Goal: Task Accomplishment & Management: Complete application form

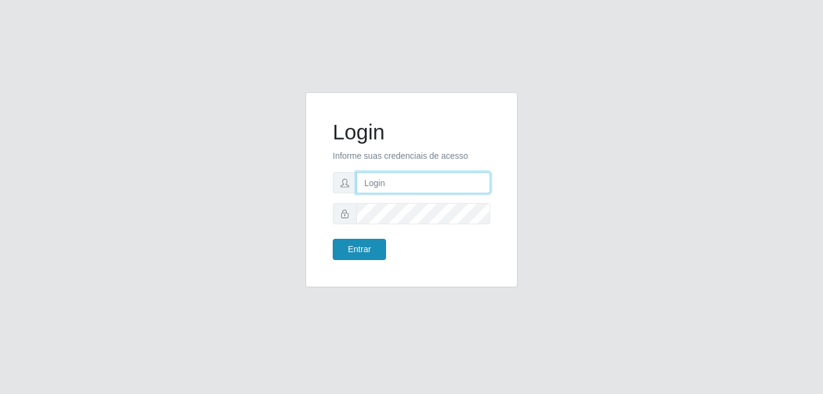
type input "anselmo@B8"
click at [353, 248] on button "Entrar" at bounding box center [359, 249] width 53 height 21
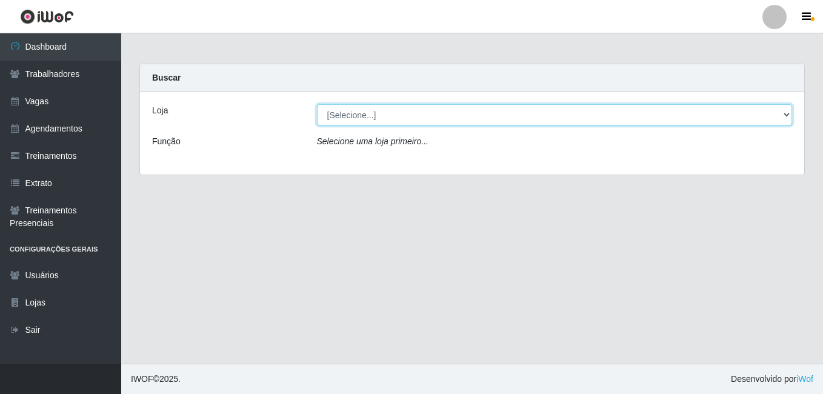
click at [394, 119] on select "[Selecione...] Bemais Supermercados - B8 [PERSON_NAME]" at bounding box center [555, 114] width 476 height 21
select select "413"
click at [317, 104] on select "[Selecione...] Bemais Supermercados - B8 [PERSON_NAME]" at bounding box center [555, 114] width 476 height 21
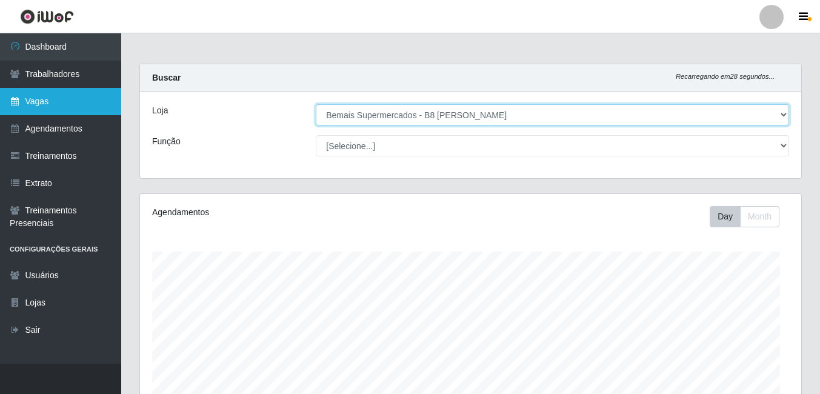
scroll to position [251, 661]
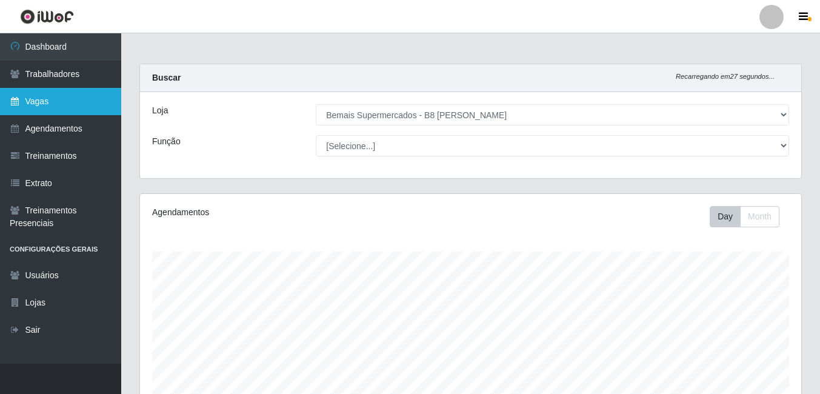
click at [45, 104] on link "Vagas" at bounding box center [60, 101] width 121 height 27
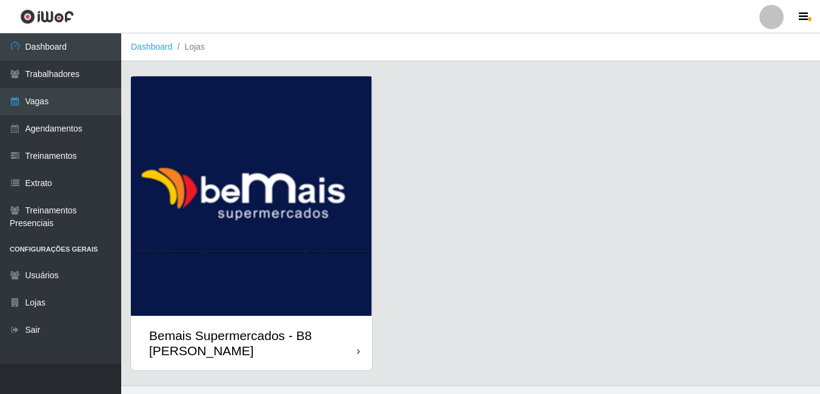
click at [255, 231] on img at bounding box center [251, 195] width 241 height 239
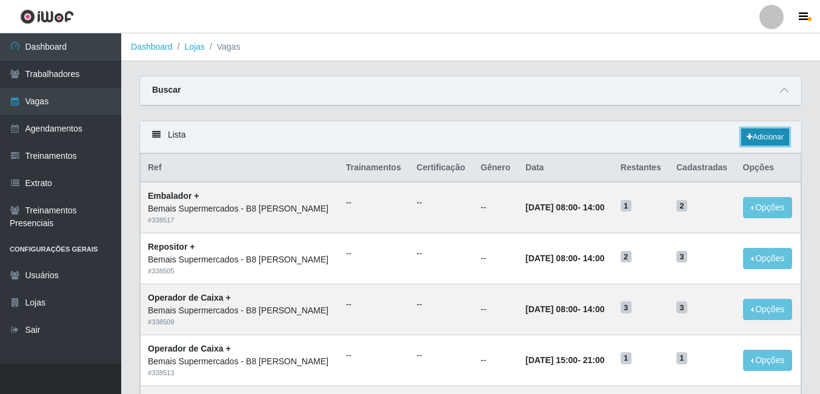
click at [764, 135] on link "Adicionar" at bounding box center [765, 136] width 48 height 17
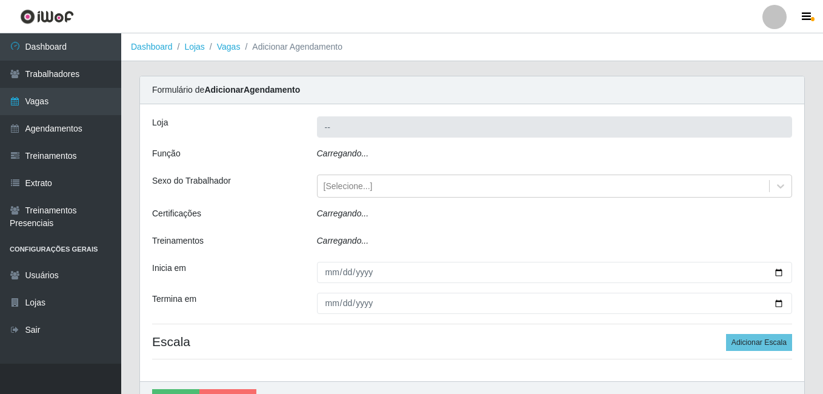
type input "Bemais Supermercados - B8 [PERSON_NAME]"
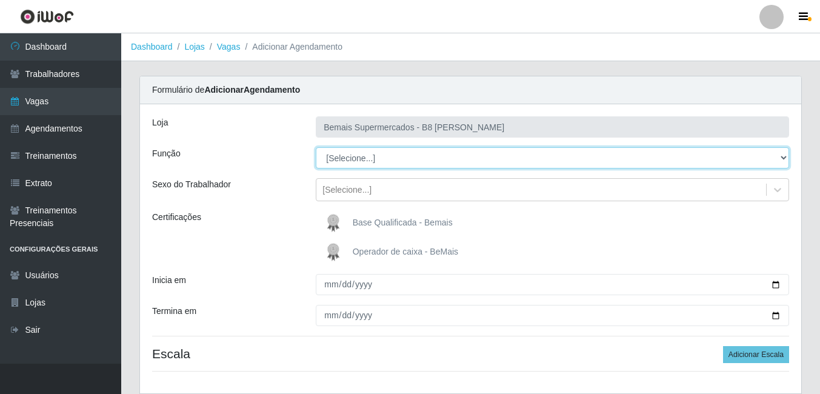
click at [403, 160] on select "[Selecione...] Auxiliar de Estacionamento Auxiliar de Estacionamento + Auxiliar…" at bounding box center [552, 157] width 473 height 21
select select "82"
click at [316, 147] on select "[Selecione...] Auxiliar de Estacionamento Auxiliar de Estacionamento + Auxiliar…" at bounding box center [552, 157] width 473 height 21
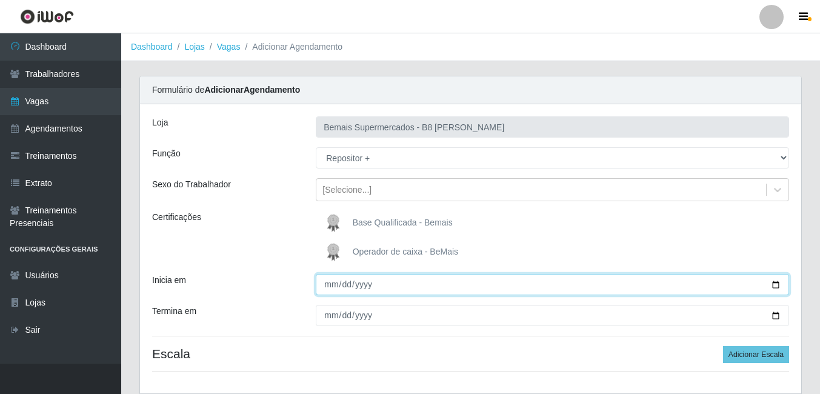
click at [777, 287] on input "Inicia em" at bounding box center [552, 284] width 473 height 21
type input "[DATE]"
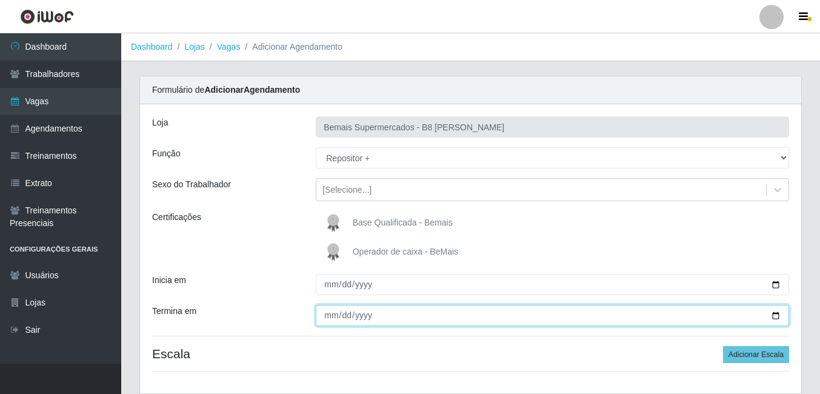
click at [774, 311] on input "Termina em" at bounding box center [552, 315] width 473 height 21
type input "[DATE]"
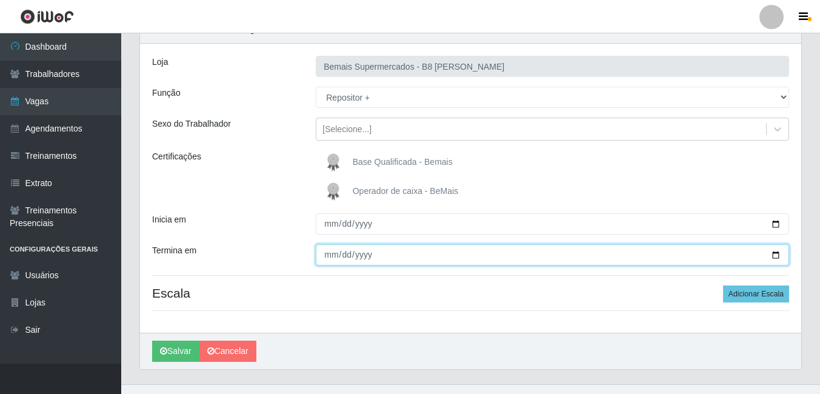
scroll to position [81, 0]
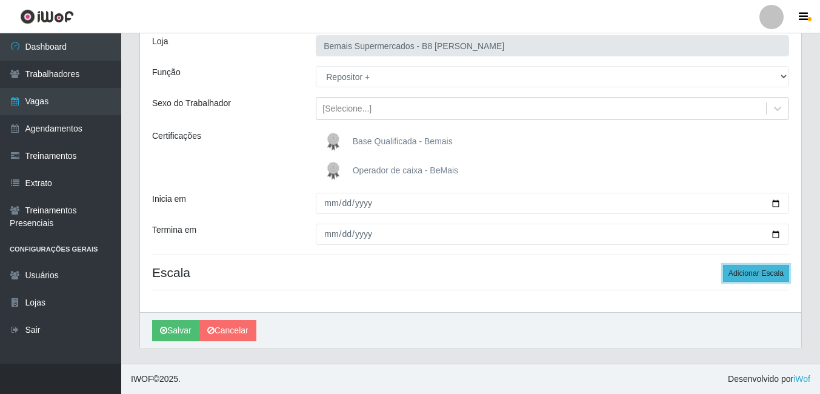
click at [743, 275] on button "Adicionar Escala" at bounding box center [756, 273] width 66 height 17
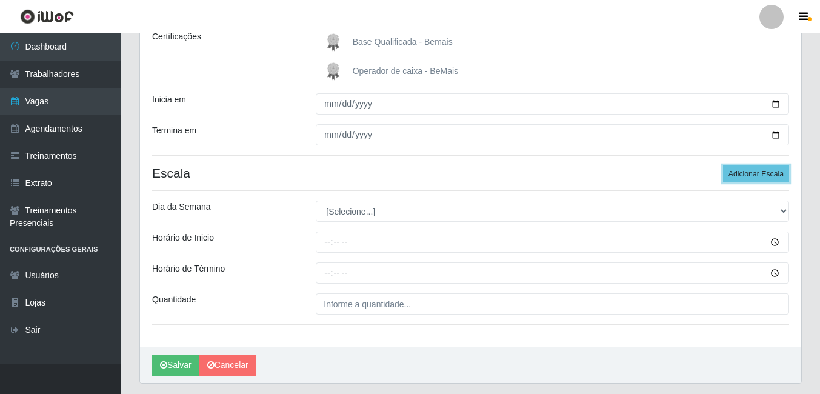
scroll to position [202, 0]
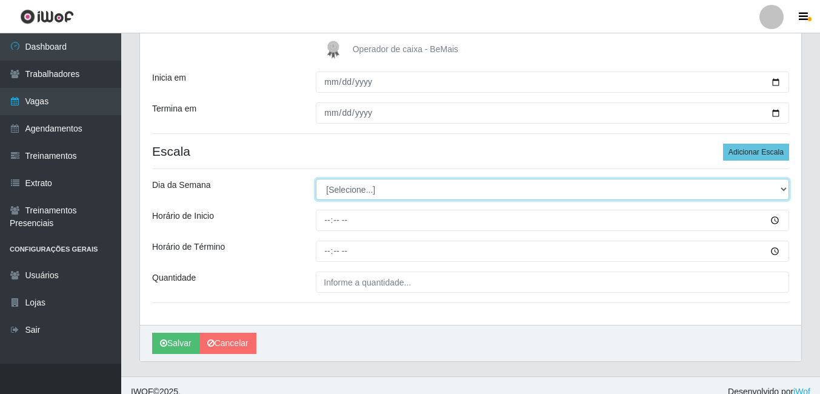
click at [439, 194] on select "[Selecione...] Segunda Terça Quarta Quinta Sexta Sábado Domingo" at bounding box center [552, 189] width 473 height 21
select select "1"
click at [316, 179] on select "[Selecione...] Segunda Terça Quarta Quinta Sexta Sábado Domingo" at bounding box center [552, 189] width 473 height 21
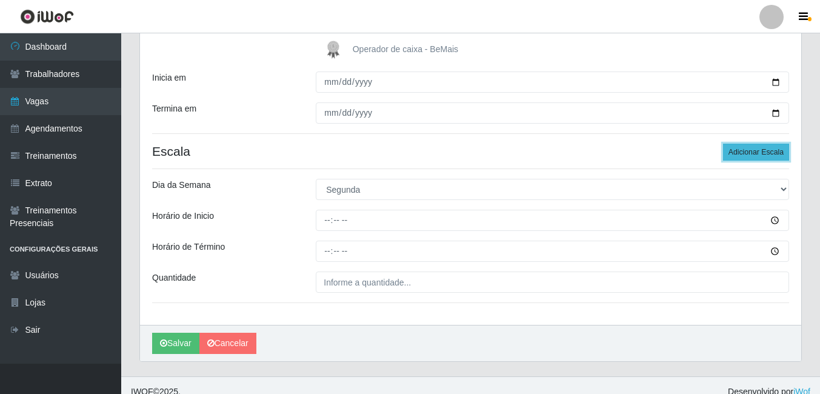
click at [744, 154] on button "Adicionar Escala" at bounding box center [756, 152] width 66 height 17
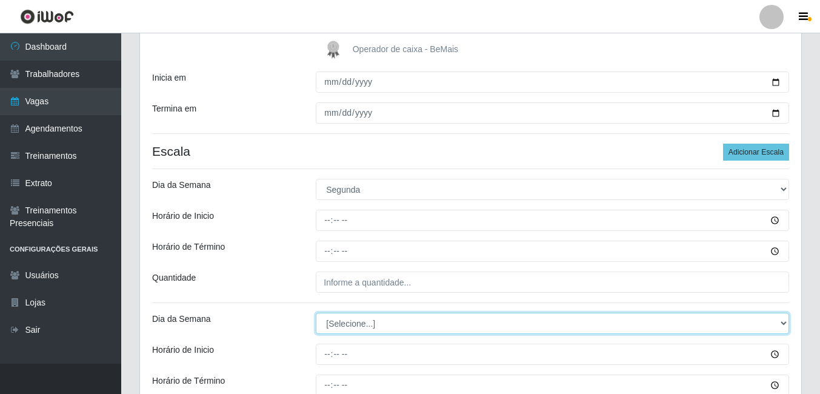
click at [408, 323] on select "[Selecione...] Segunda Terça Quarta Quinta Sexta Sábado Domingo" at bounding box center [552, 323] width 473 height 21
select select "2"
click at [316, 313] on select "[Selecione...] Segunda Terça Quarta Quinta Sexta Sábado Domingo" at bounding box center [552, 323] width 473 height 21
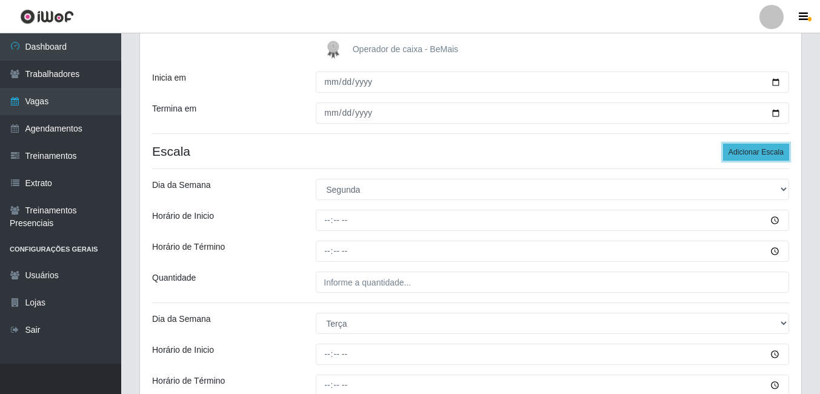
click at [761, 155] on button "Adicionar Escala" at bounding box center [756, 152] width 66 height 17
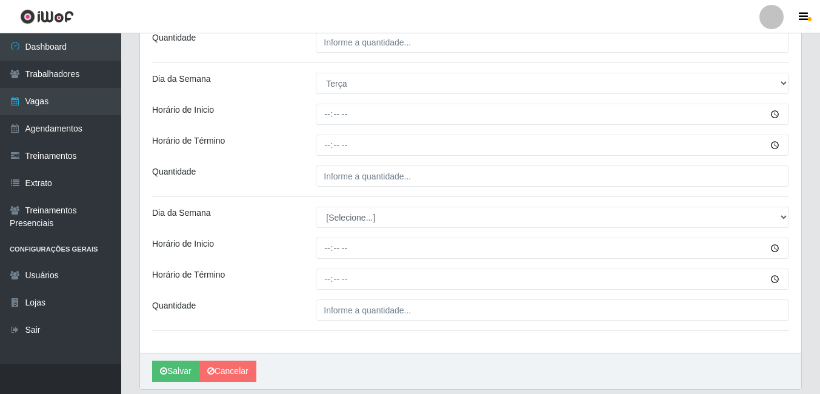
scroll to position [445, 0]
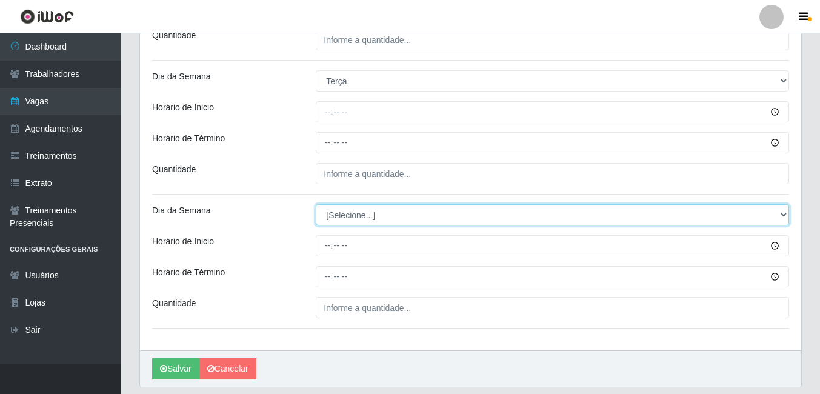
click at [442, 216] on select "[Selecione...] Segunda Terça Quarta Quinta Sexta Sábado Domingo" at bounding box center [552, 214] width 473 height 21
select select "3"
click at [316, 204] on select "[Selecione...] Segunda Terça Quarta Quinta Sexta Sábado Domingo" at bounding box center [552, 214] width 473 height 21
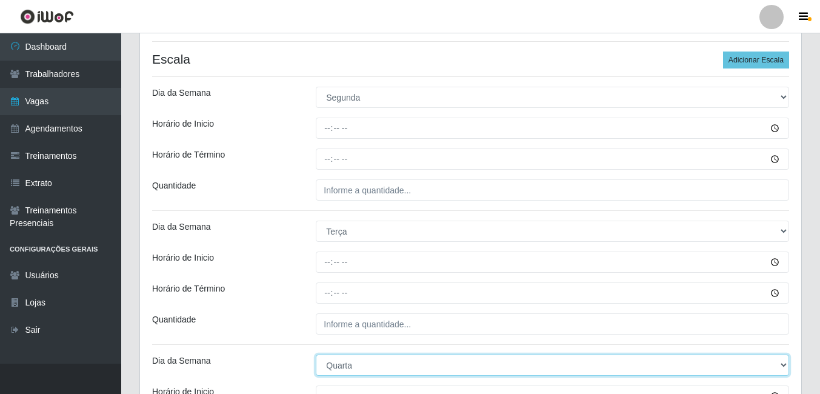
scroll to position [263, 0]
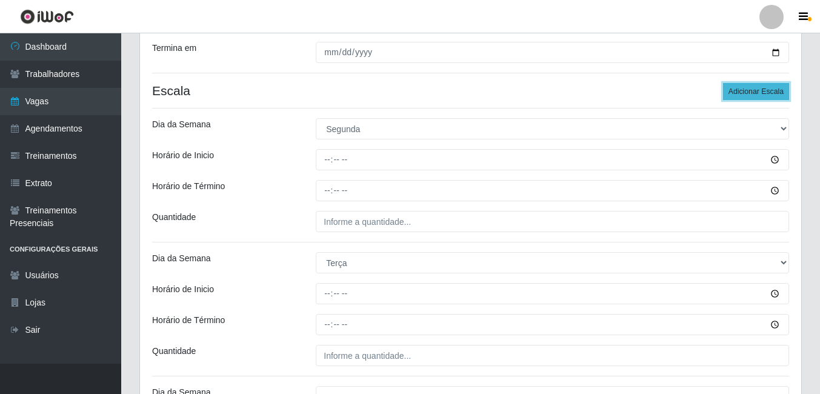
click at [767, 94] on button "Adicionar Escala" at bounding box center [756, 91] width 66 height 17
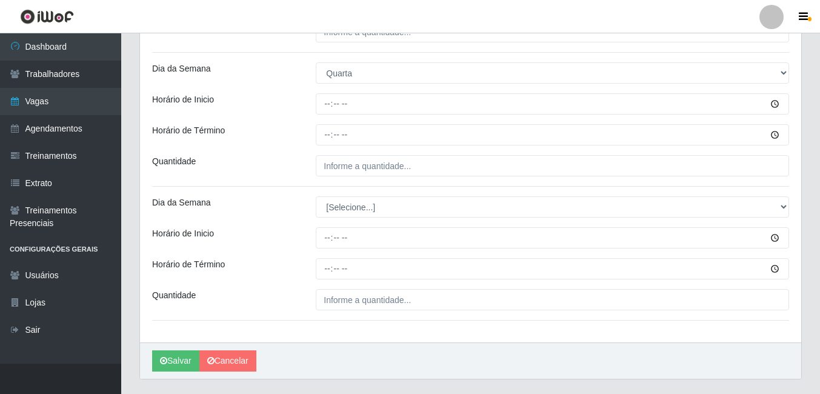
scroll to position [617, 0]
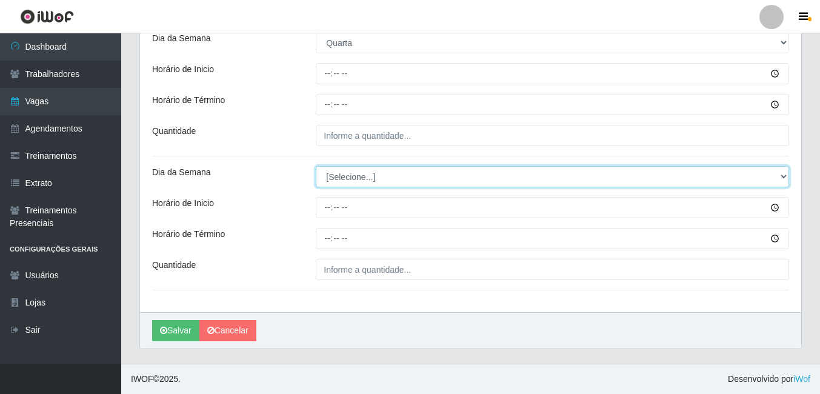
click at [374, 177] on select "[Selecione...] Segunda Terça Quarta Quinta Sexta Sábado Domingo" at bounding box center [552, 176] width 473 height 21
select select "4"
click at [316, 166] on select "[Selecione...] Segunda Terça Quarta Quinta Sexta Sábado Domingo" at bounding box center [552, 176] width 473 height 21
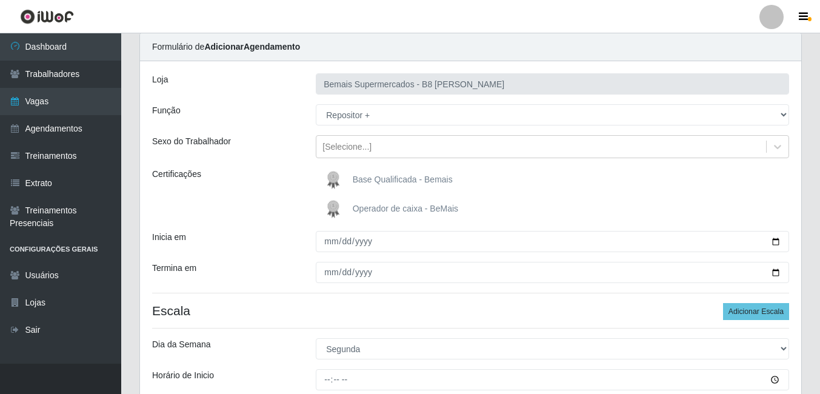
scroll to position [72, 0]
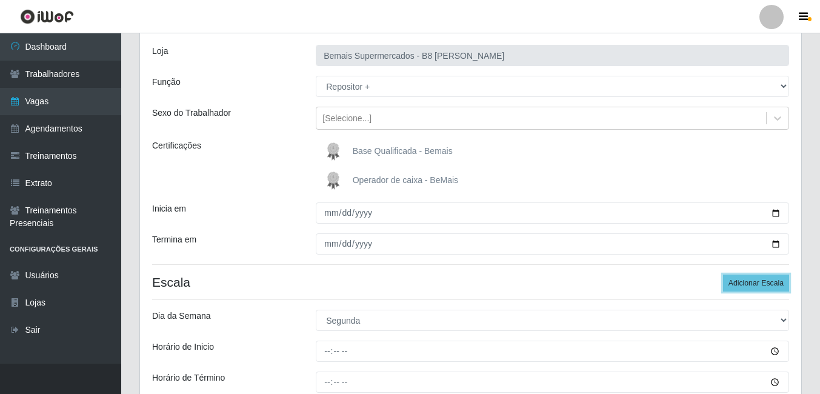
drag, startPoint x: 754, startPoint y: 284, endPoint x: 663, endPoint y: 258, distance: 94.6
click at [750, 283] on button "Adicionar Escala" at bounding box center [756, 283] width 66 height 17
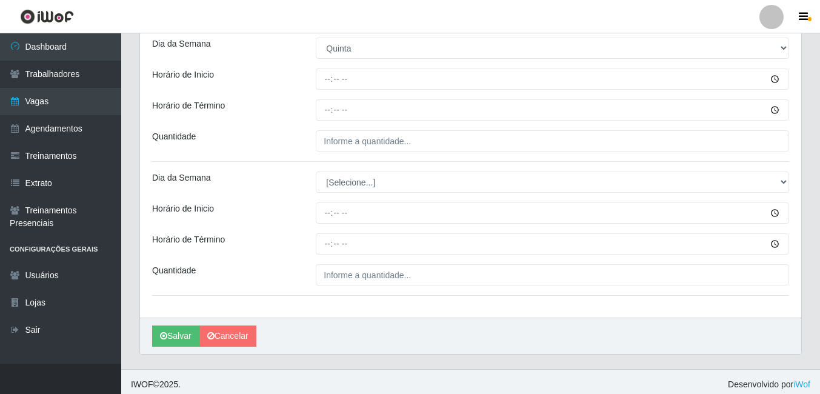
scroll to position [751, 0]
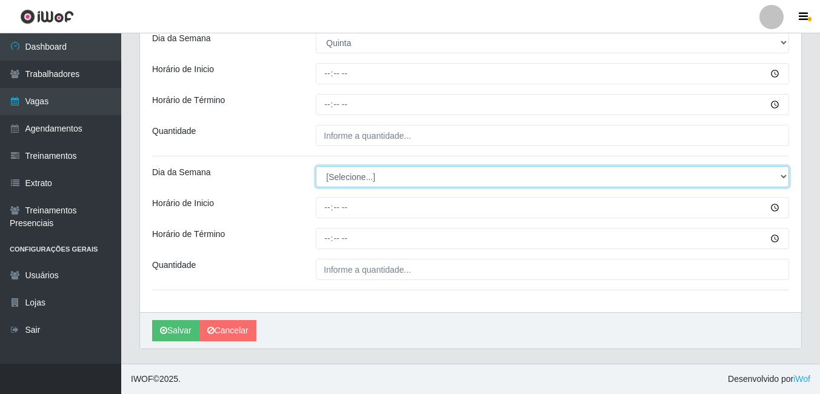
click at [411, 180] on select "[Selecione...] Segunda Terça Quarta Quinta Sexta Sábado Domingo" at bounding box center [552, 176] width 473 height 21
select select "5"
click at [316, 166] on select "[Selecione...] Segunda Terça Quarta Quinta Sexta Sábado Domingo" at bounding box center [552, 176] width 473 height 21
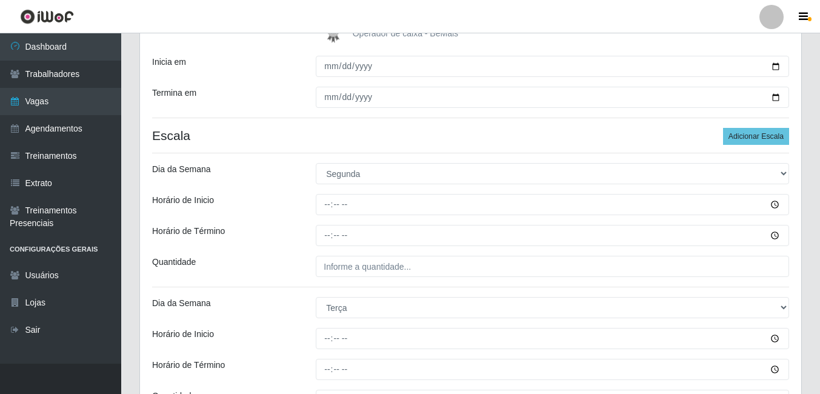
scroll to position [205, 0]
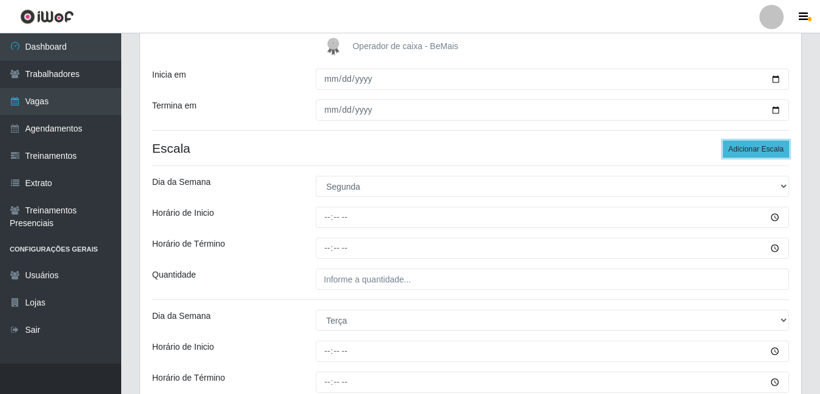
click at [761, 150] on button "Adicionar Escala" at bounding box center [756, 149] width 66 height 17
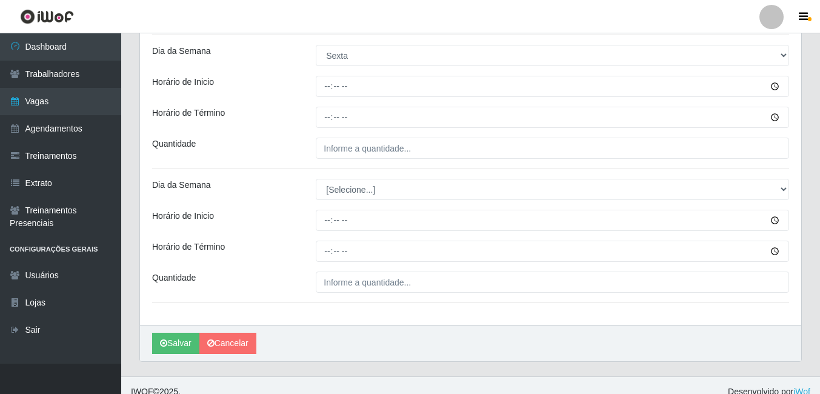
scroll to position [885, 0]
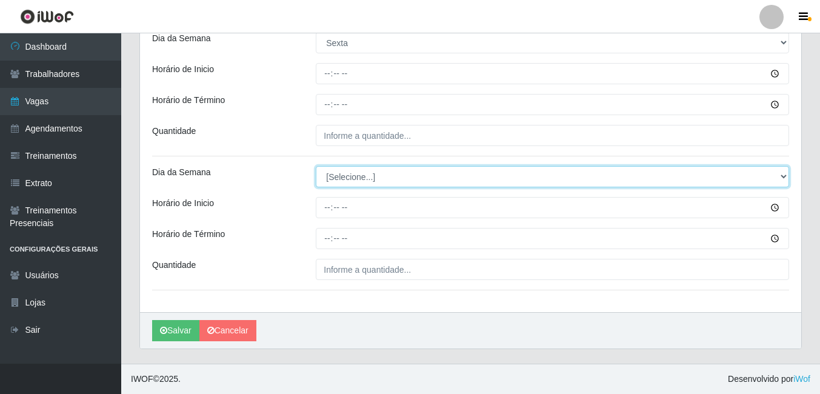
click at [391, 177] on select "[Selecione...] Segunda Terça Quarta Quinta Sexta Sábado Domingo" at bounding box center [552, 176] width 473 height 21
select select "6"
click at [316, 166] on select "[Selecione...] Segunda Terça Quarta Quinta Sexta Sábado Domingo" at bounding box center [552, 176] width 473 height 21
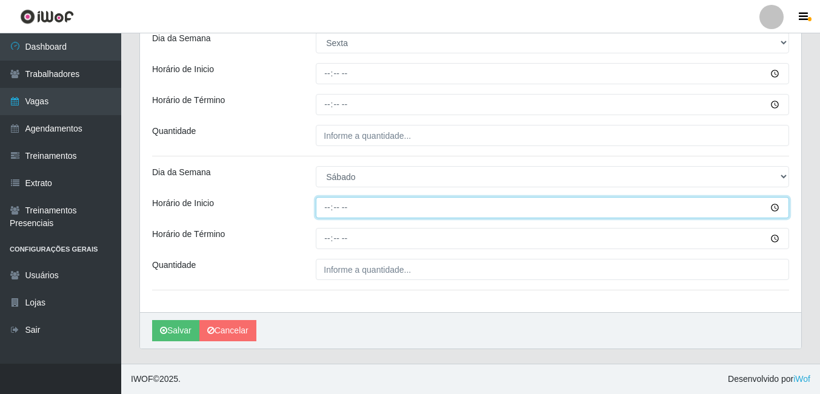
click at [329, 207] on input "Horário de Inicio" at bounding box center [552, 207] width 473 height 21
type input "08:00"
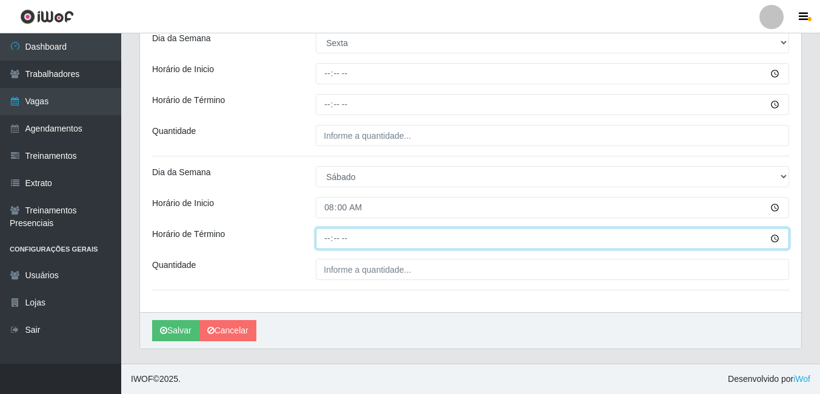
click at [329, 236] on input "Horário de Término" at bounding box center [552, 238] width 473 height 21
type input "14:00"
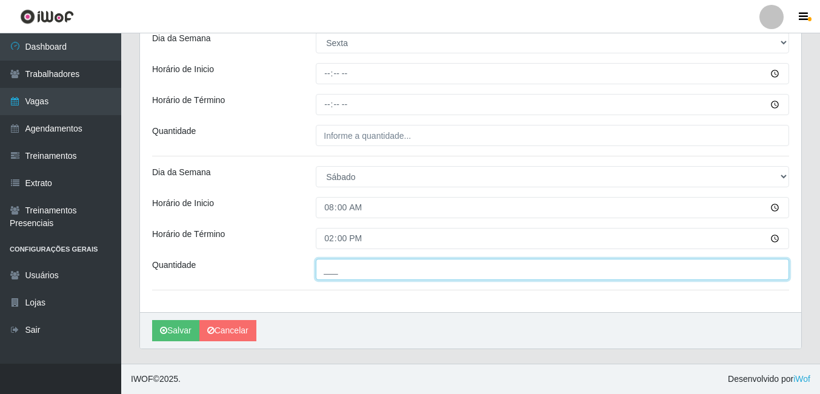
click at [345, 271] on input "___" at bounding box center [552, 269] width 473 height 21
type input "1__"
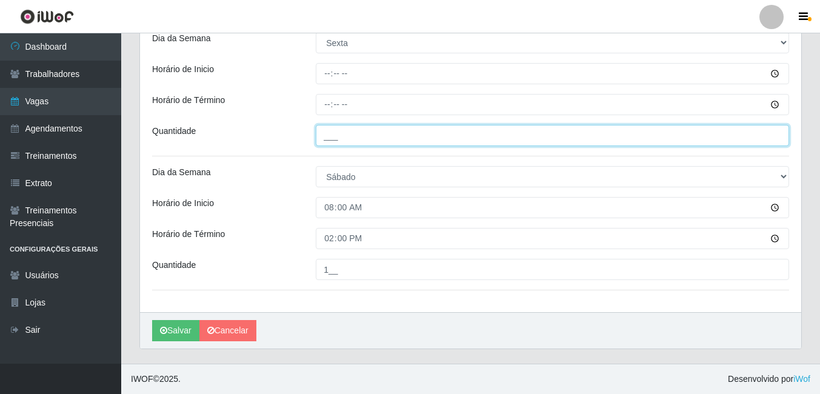
click at [369, 135] on input "___" at bounding box center [552, 135] width 473 height 21
type input "1__"
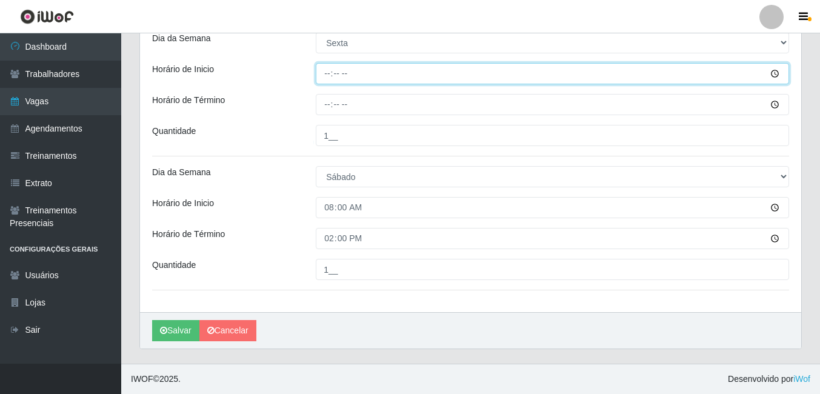
click at [328, 74] on input "Horário de Inicio" at bounding box center [552, 73] width 473 height 21
type input "08:00"
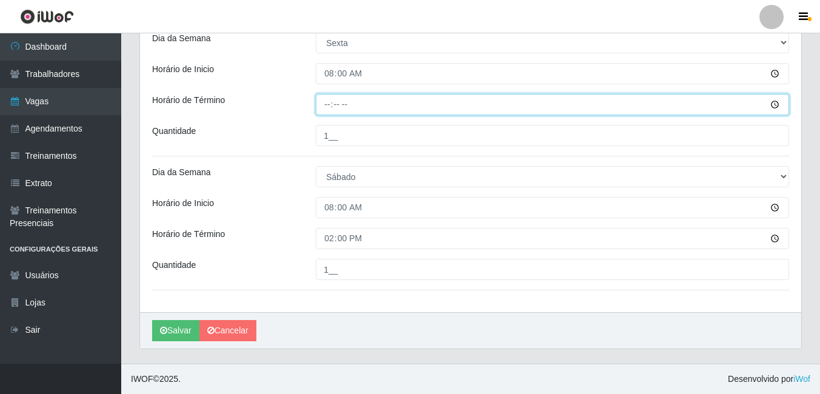
click at [328, 102] on input "Horário de Término" at bounding box center [552, 104] width 473 height 21
type input "14:00"
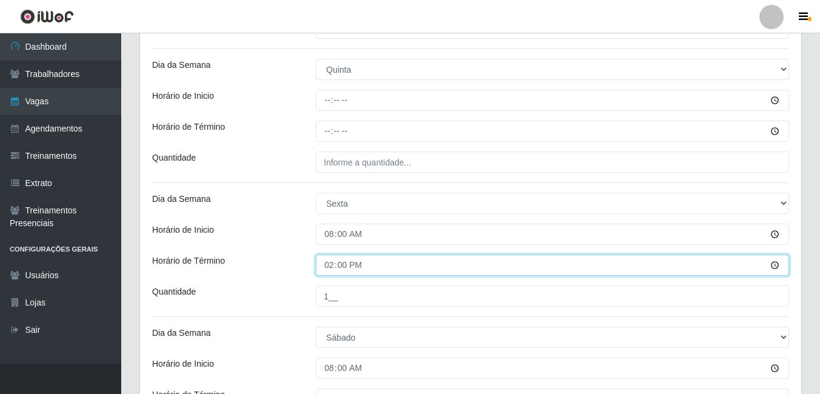
scroll to position [703, 0]
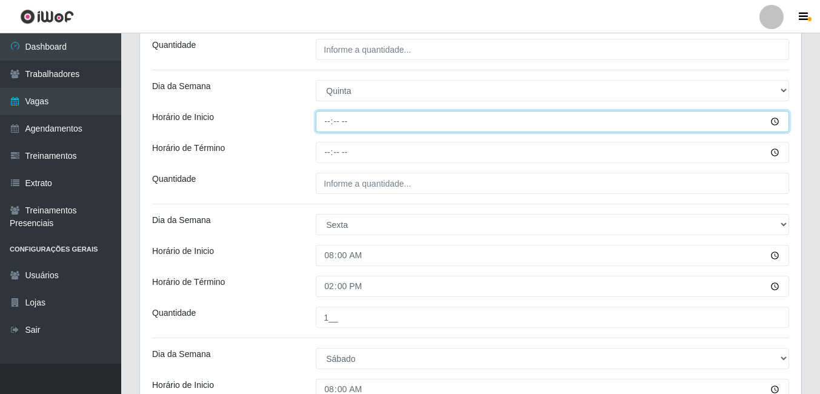
click at [329, 122] on input "Horário de Inicio" at bounding box center [552, 121] width 473 height 21
type input "08:00"
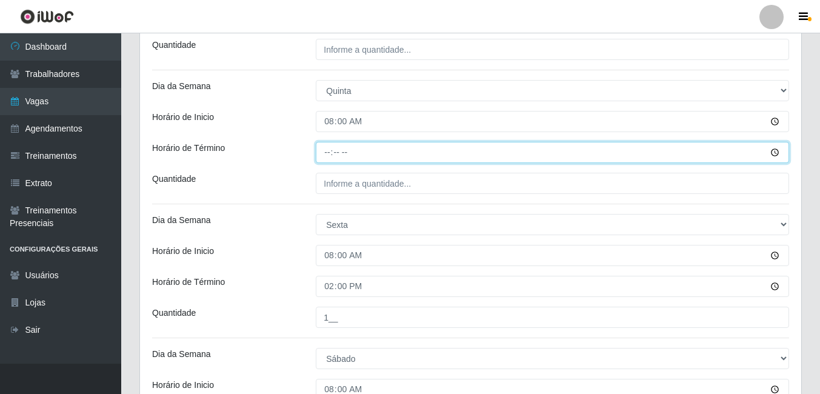
click at [330, 152] on input "Horário de Término" at bounding box center [552, 152] width 473 height 21
type input "14:00"
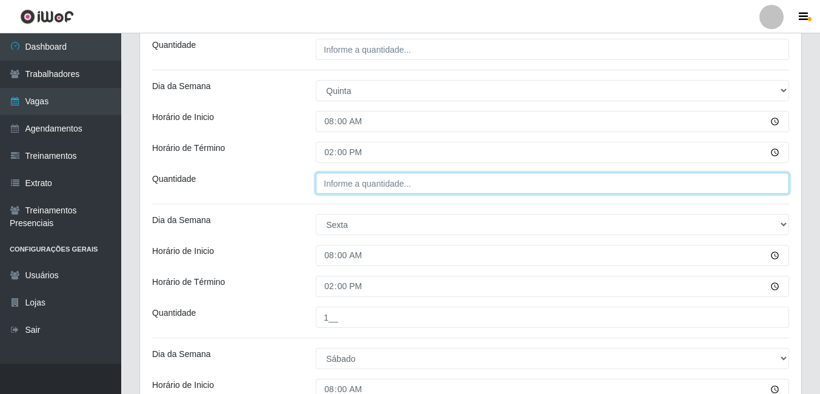
click at [329, 184] on input "Quantidade" at bounding box center [552, 183] width 473 height 21
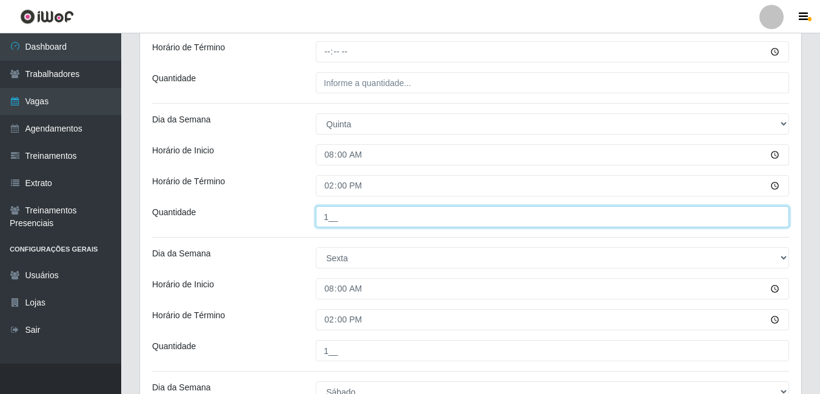
scroll to position [642, 0]
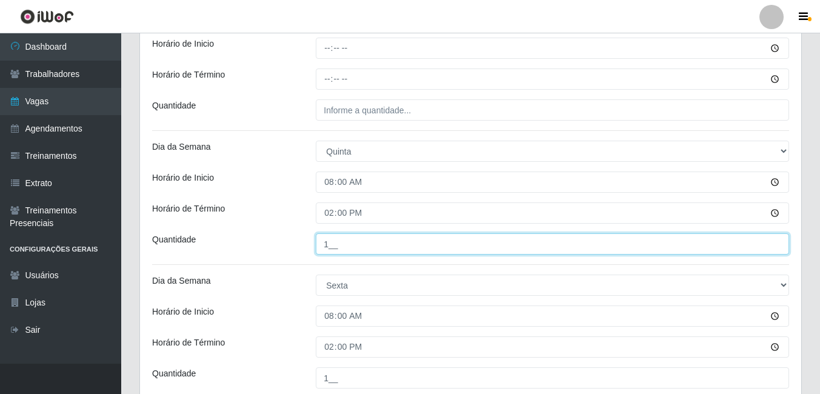
type input "1__"
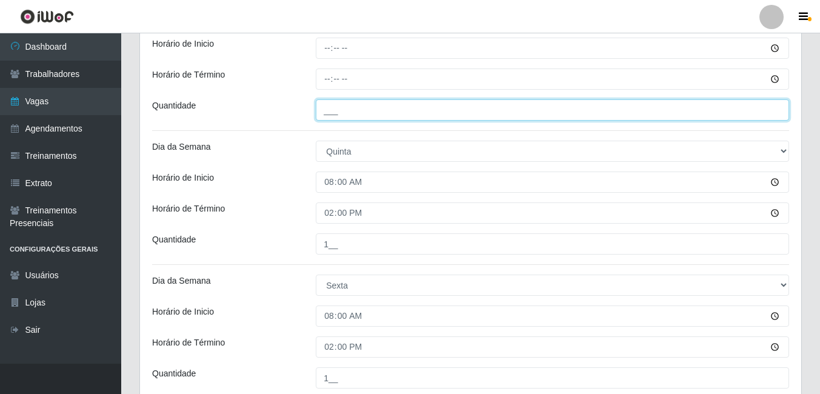
click at [376, 109] on input "___" at bounding box center [552, 109] width 473 height 21
type input "1__"
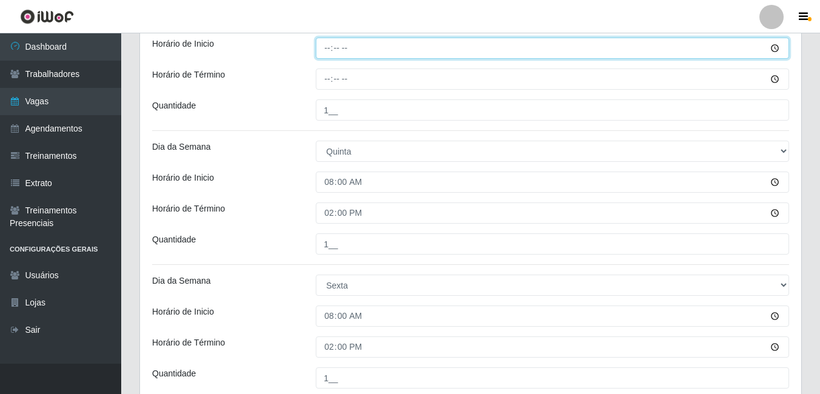
click at [325, 53] on input "Horário de Inicio" at bounding box center [552, 48] width 473 height 21
type input "08:00"
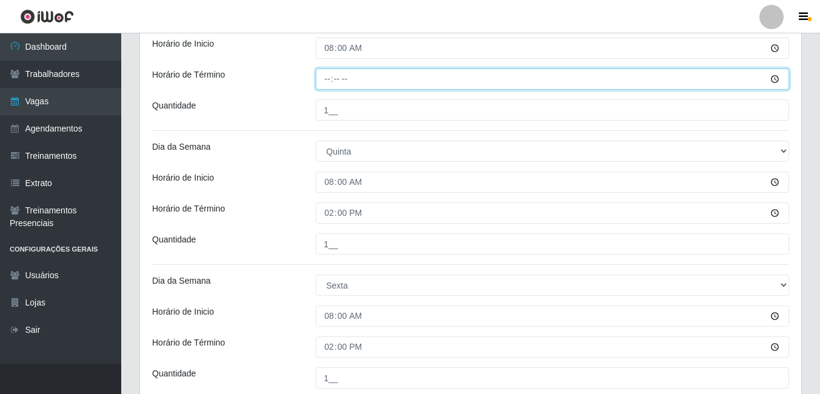
click at [327, 79] on input "Horário de Término" at bounding box center [552, 78] width 473 height 21
type input "14:00"
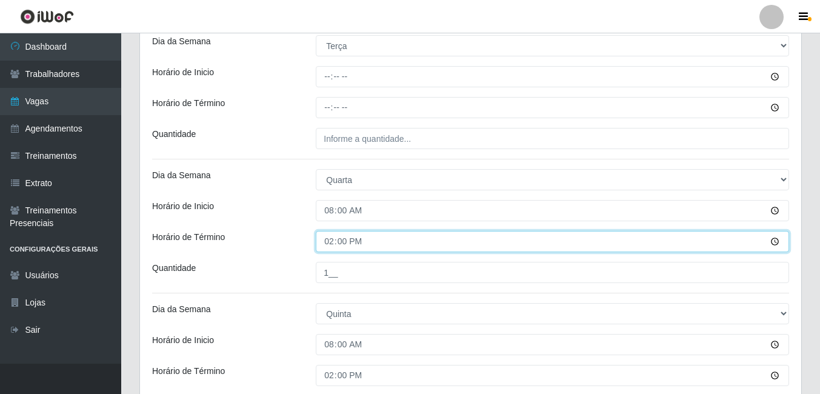
scroll to position [461, 0]
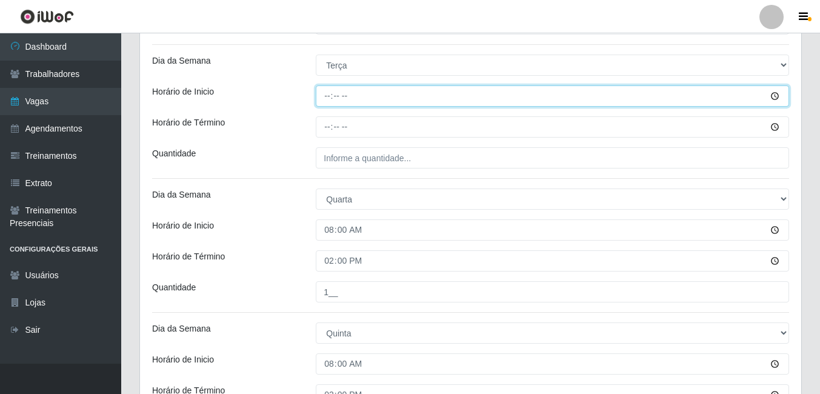
click at [330, 98] on input "Horário de Inicio" at bounding box center [552, 95] width 473 height 21
type input "08:00"
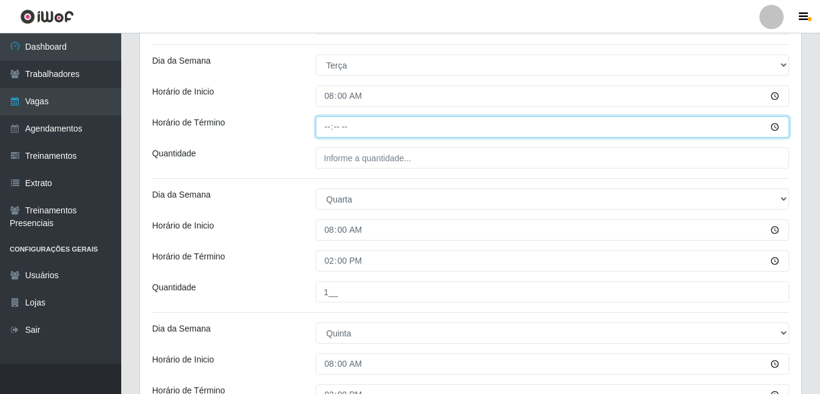
click at [331, 128] on input "Horário de Término" at bounding box center [552, 126] width 473 height 21
type input "14:00"
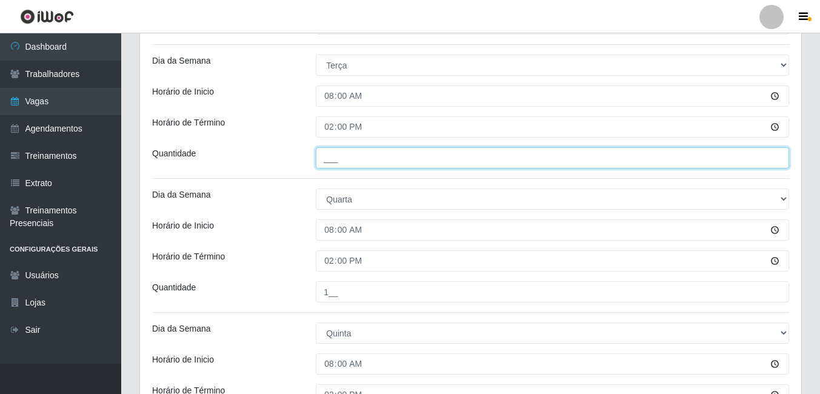
click at [333, 160] on input "___" at bounding box center [552, 157] width 473 height 21
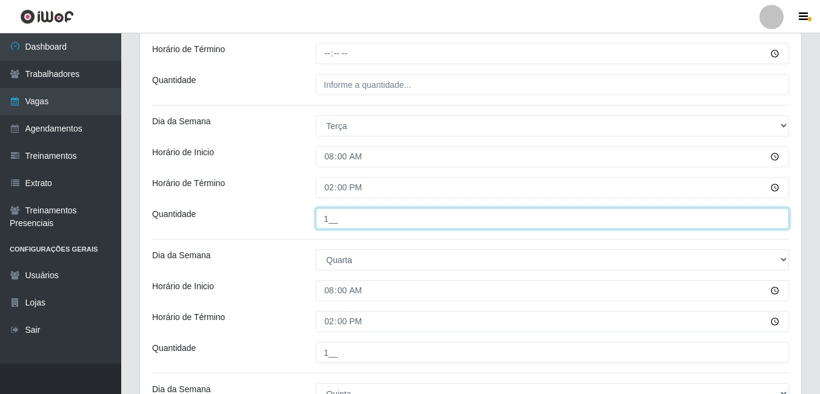
scroll to position [339, 0]
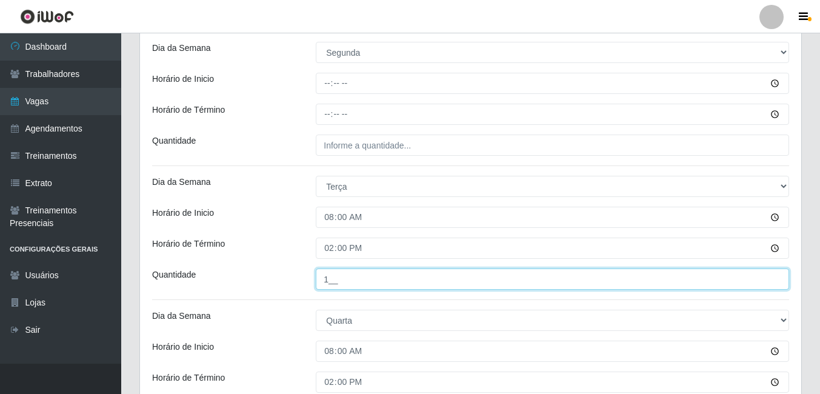
type input "1__"
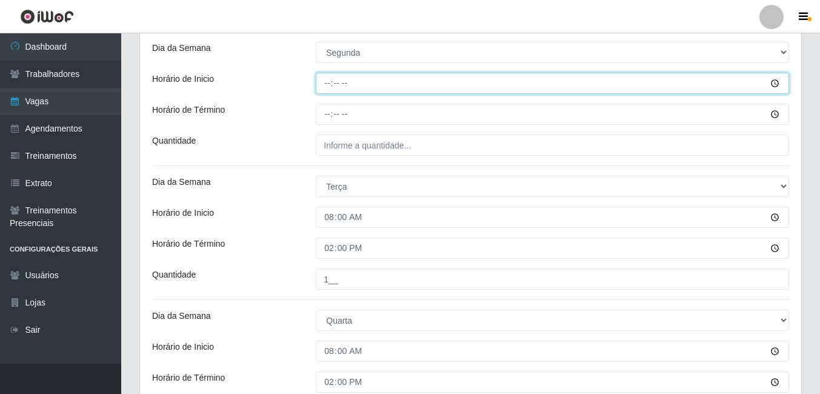
click at [330, 84] on input "Horário de Inicio" at bounding box center [552, 83] width 473 height 21
type input "08:00"
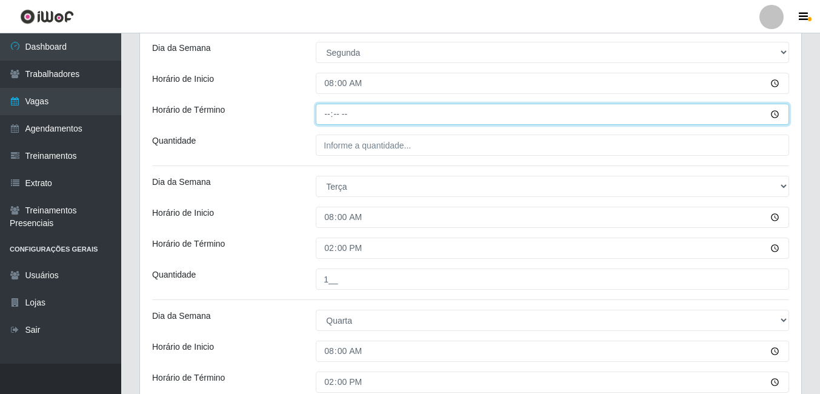
click at [327, 113] on input "Horário de Término" at bounding box center [552, 114] width 473 height 21
type input "14:00"
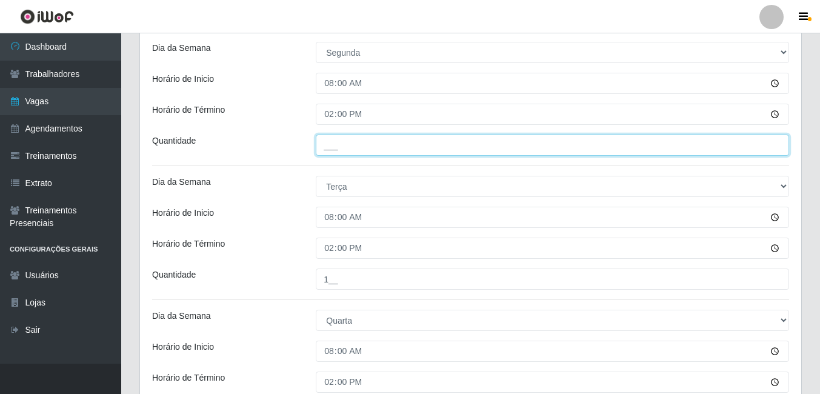
click at [350, 147] on input "___" at bounding box center [552, 145] width 473 height 21
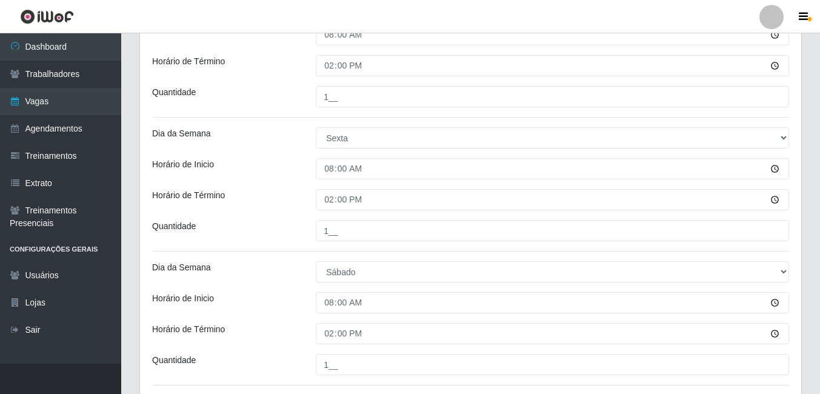
scroll to position [885, 0]
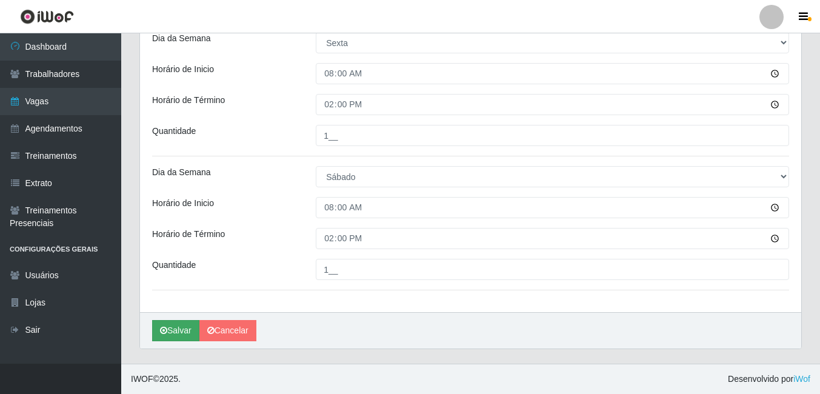
type input "1__"
click at [174, 331] on button "Salvar" at bounding box center [175, 330] width 47 height 21
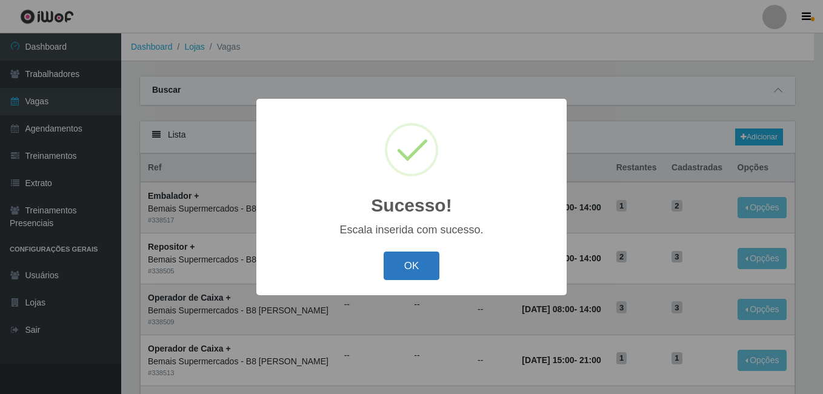
click at [415, 268] on button "OK" at bounding box center [412, 265] width 56 height 28
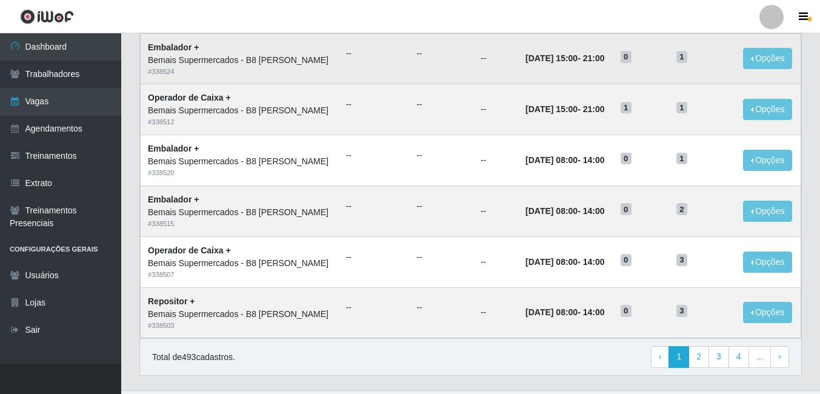
scroll to position [633, 0]
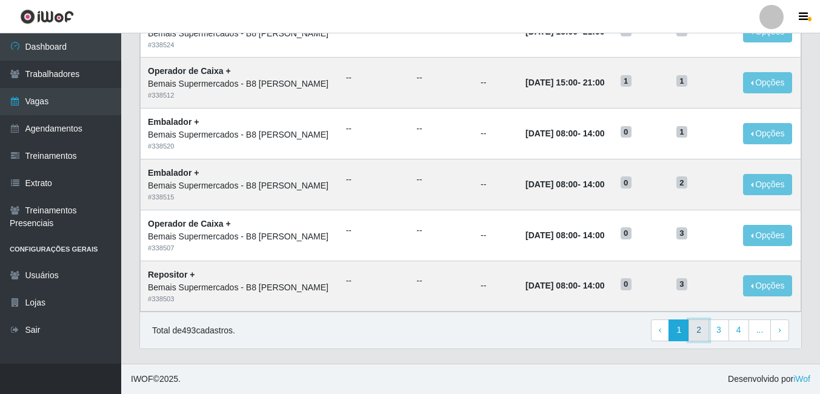
click at [698, 331] on link "2" at bounding box center [698, 330] width 21 height 22
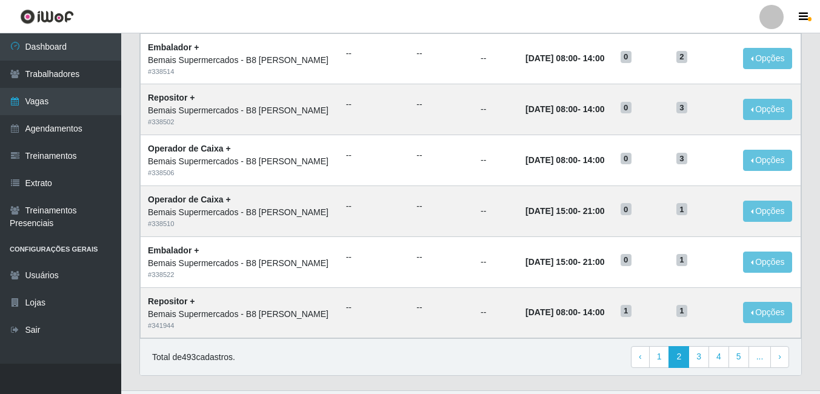
scroll to position [633, 0]
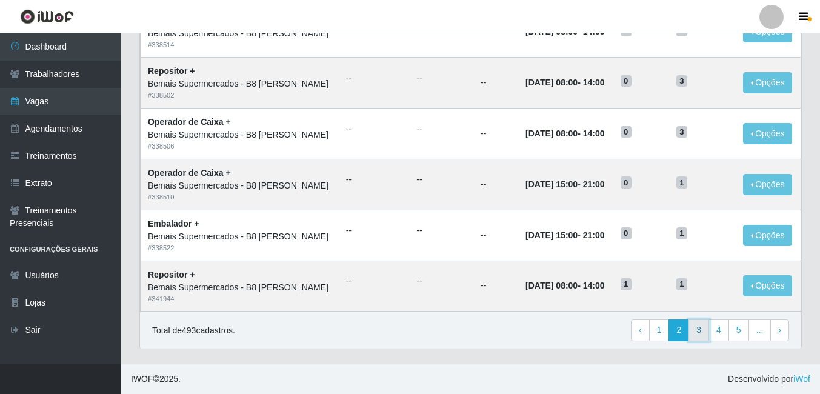
click at [699, 329] on link "3" at bounding box center [698, 330] width 21 height 22
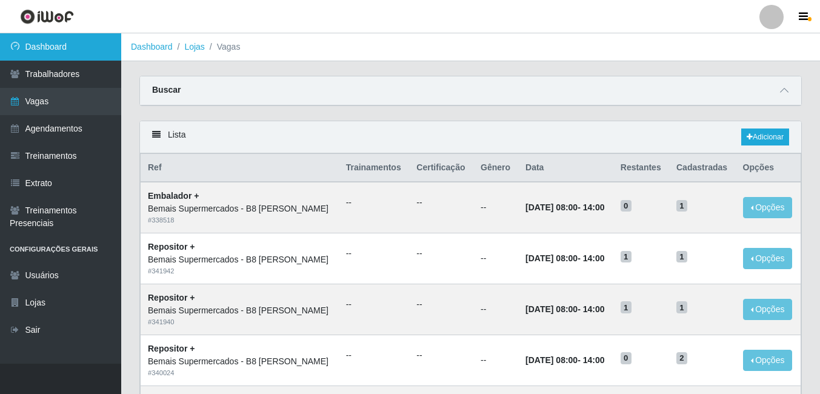
click at [48, 45] on link "Dashboard" at bounding box center [60, 46] width 121 height 27
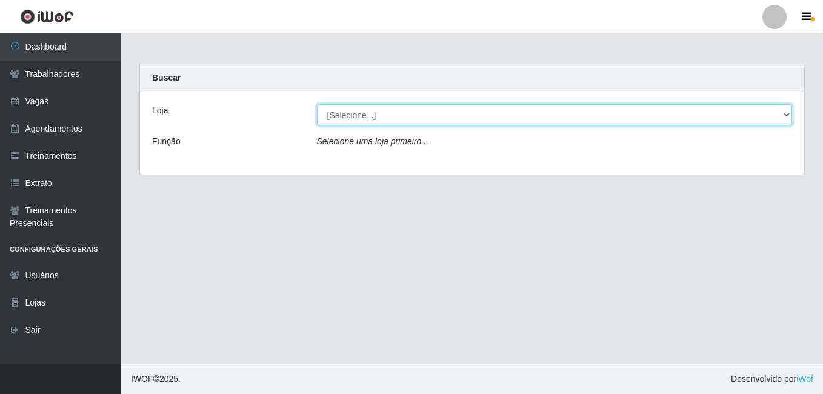
click at [376, 119] on select "[Selecione...] Bemais Supermercados - B8 [PERSON_NAME]" at bounding box center [555, 114] width 476 height 21
select select "413"
click at [317, 104] on select "[Selecione...] Bemais Supermercados - B8 [PERSON_NAME]" at bounding box center [555, 114] width 476 height 21
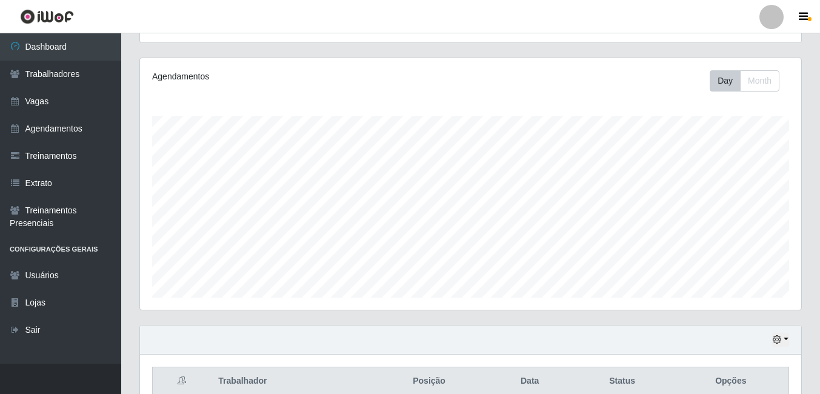
scroll to position [195, 0]
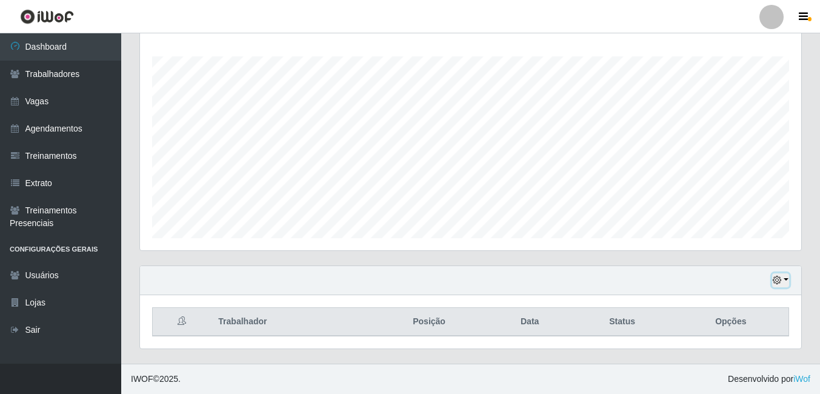
click at [774, 279] on icon "button" at bounding box center [777, 280] width 8 height 8
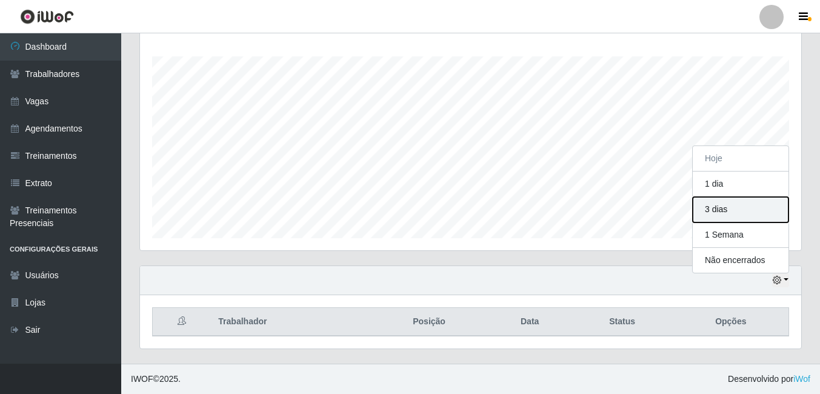
click at [708, 211] on button "3 dias" at bounding box center [741, 209] width 96 height 25
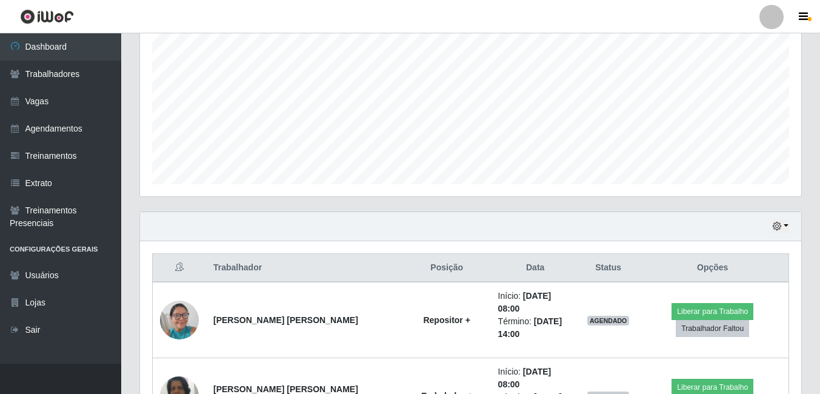
scroll to position [256, 0]
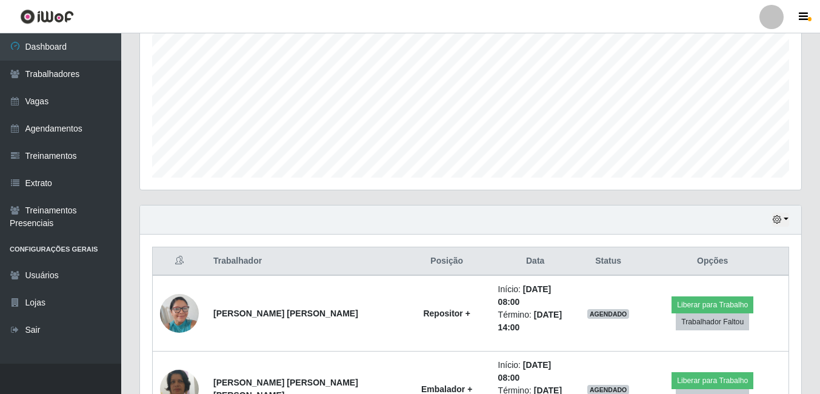
click at [382, 221] on div "Hoje 1 dia 3 dias 1 Semana Não encerrados" at bounding box center [470, 219] width 661 height 29
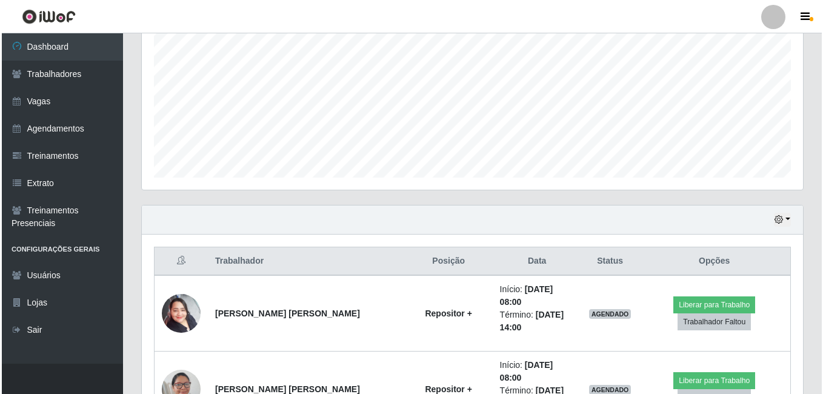
scroll to position [316, 0]
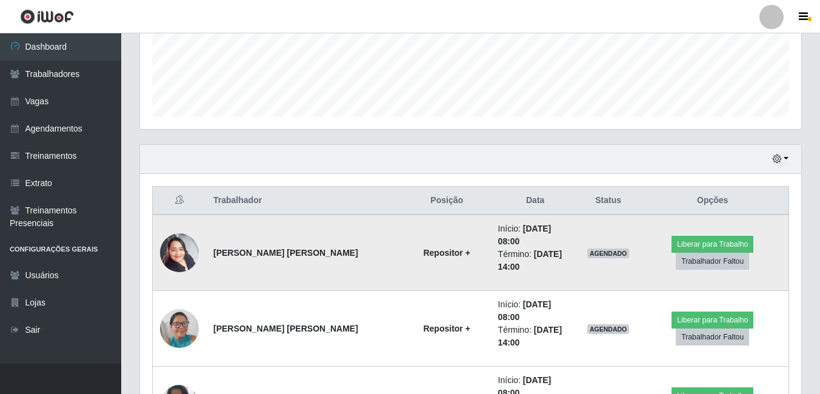
click at [173, 250] on img at bounding box center [179, 253] width 39 height 52
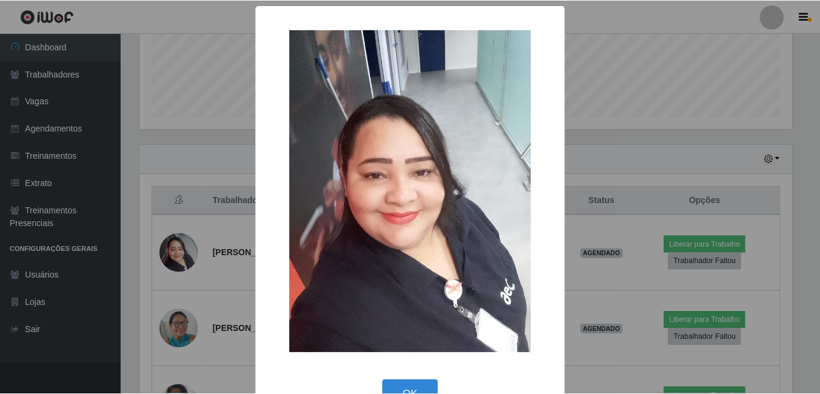
scroll to position [35, 0]
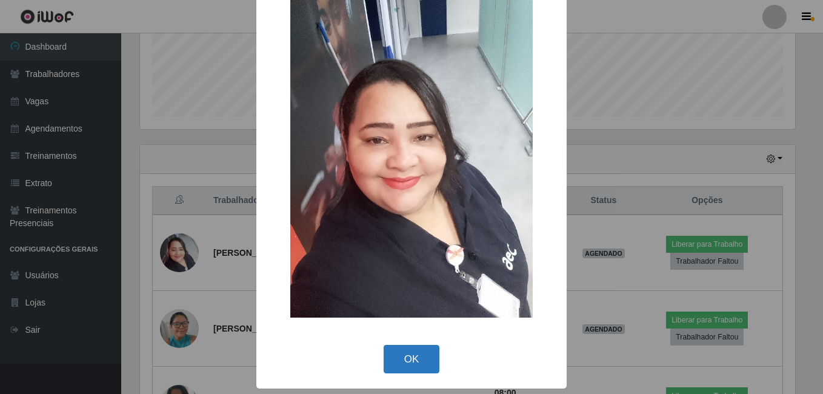
click at [395, 365] on button "OK" at bounding box center [412, 359] width 56 height 28
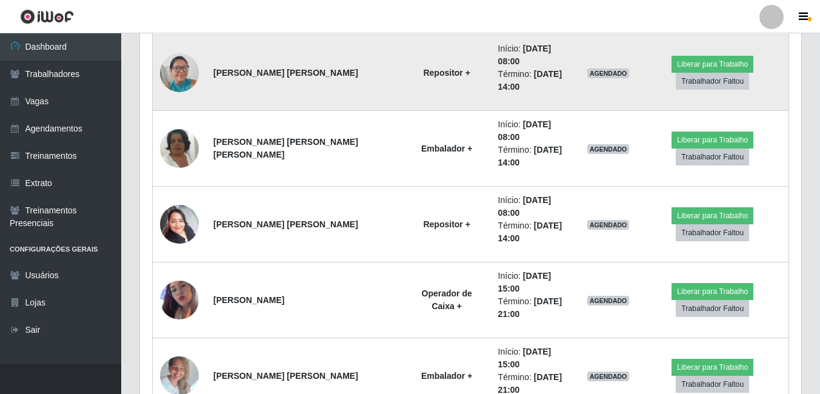
scroll to position [573, 0]
